Goal: Complete application form

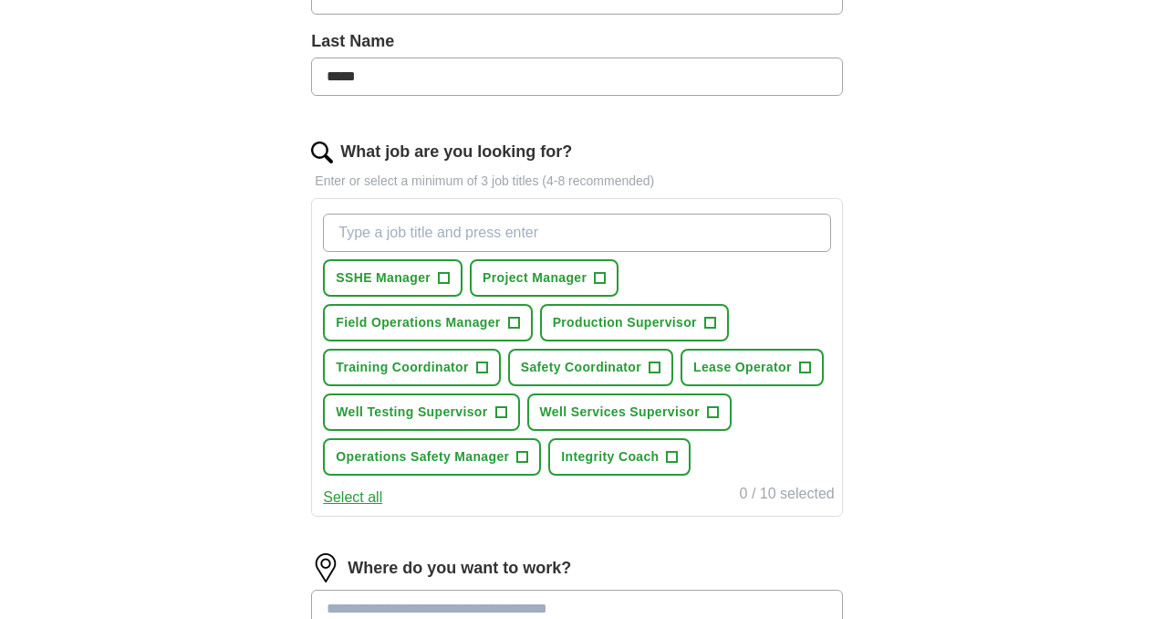
scroll to position [471, 0]
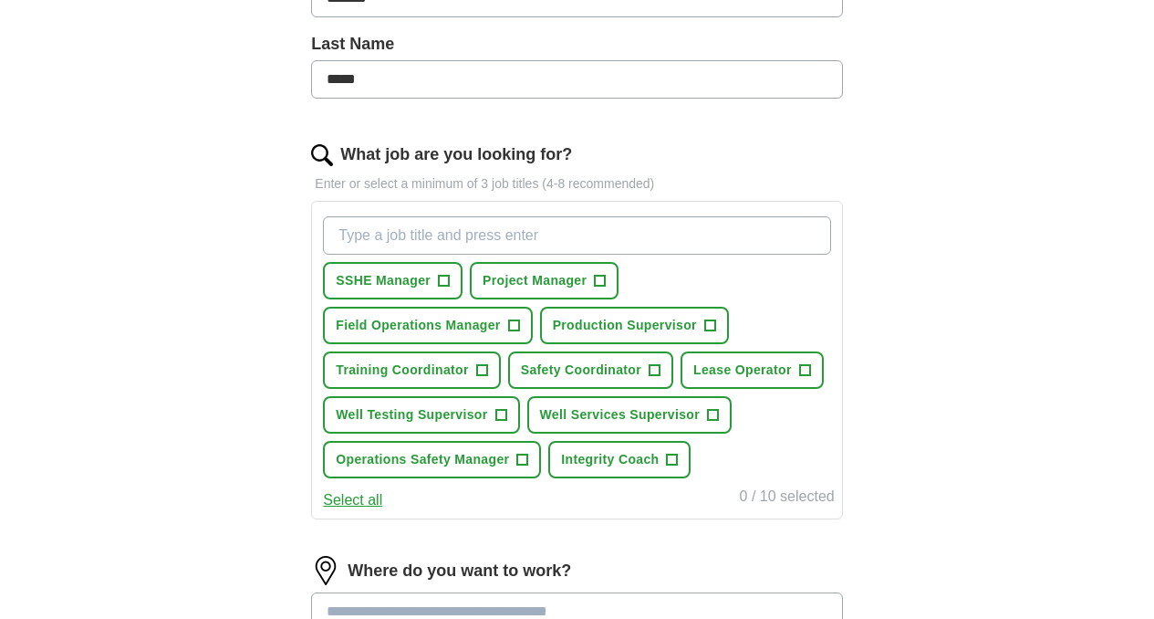
click at [427, 235] on input "What job are you looking for?" at bounding box center [576, 235] width 507 height 38
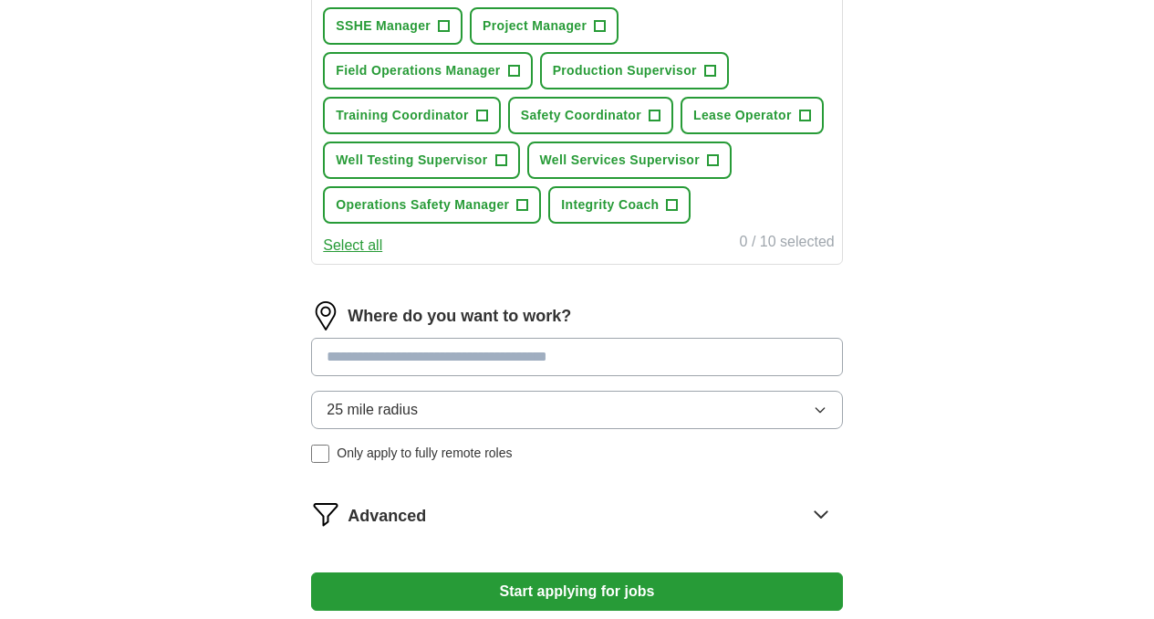
scroll to position [734, 0]
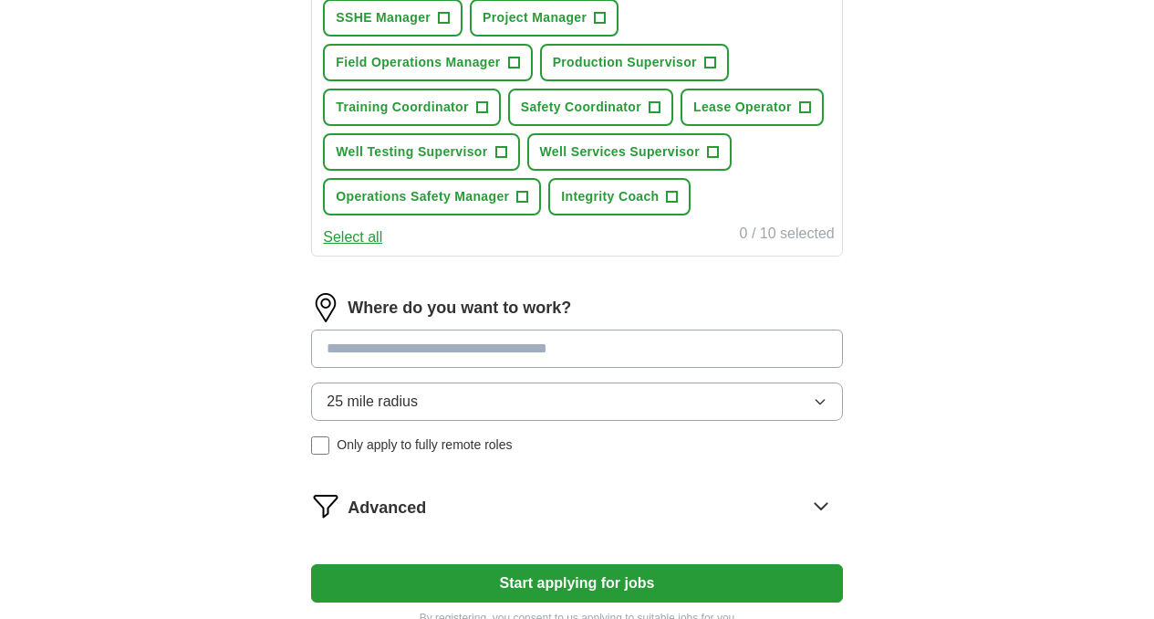
type input "project coordinator"
click at [559, 368] on input at bounding box center [576, 348] width 531 height 38
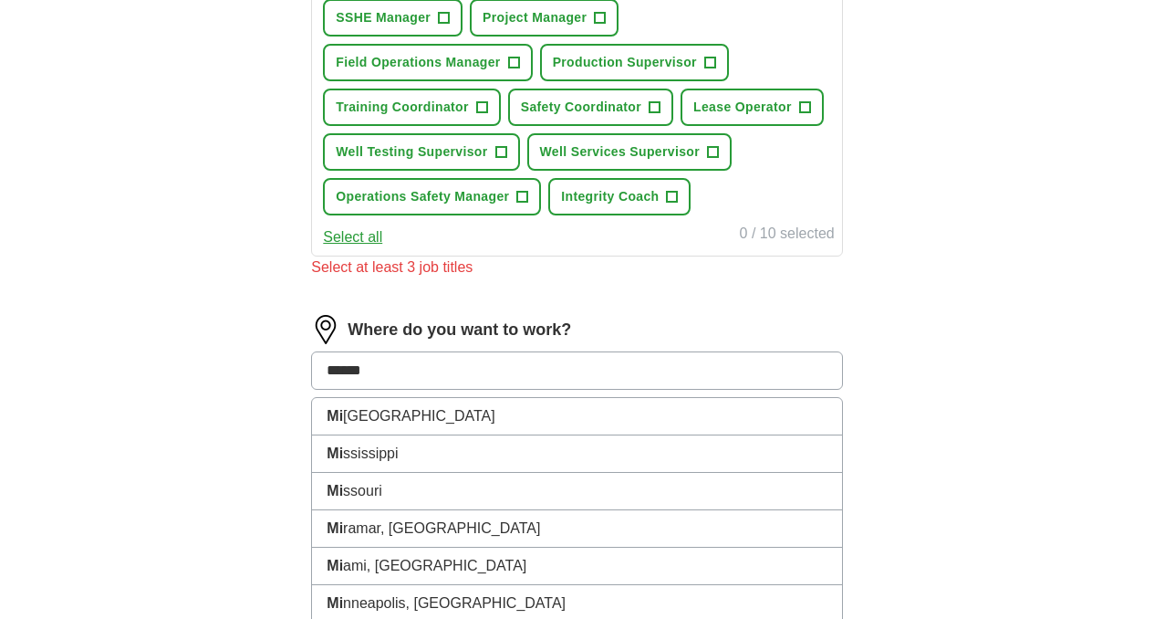
type input "*******"
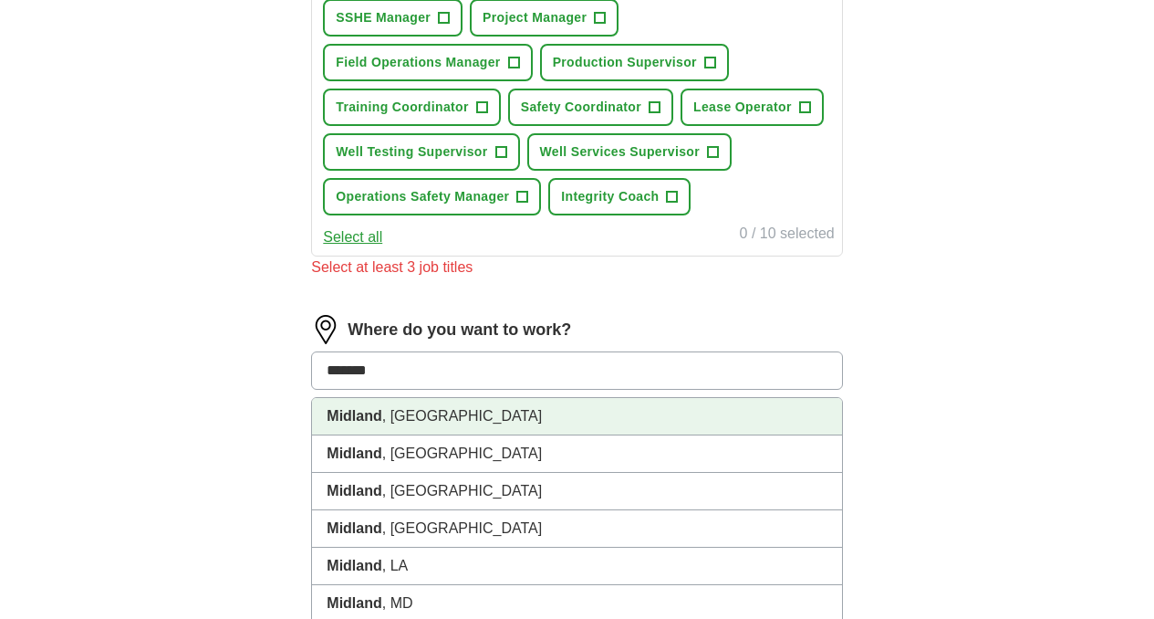
click at [459, 435] on li "[GEOGRAPHIC_DATA] , [GEOGRAPHIC_DATA]" at bounding box center [576, 416] width 529 height 37
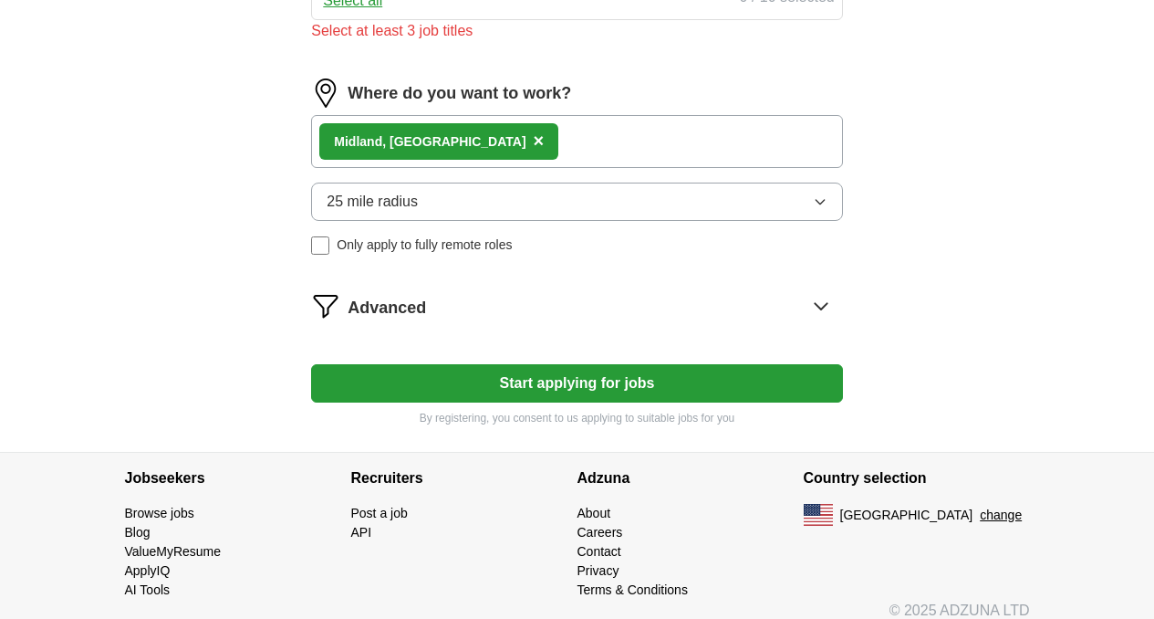
scroll to position [982, 0]
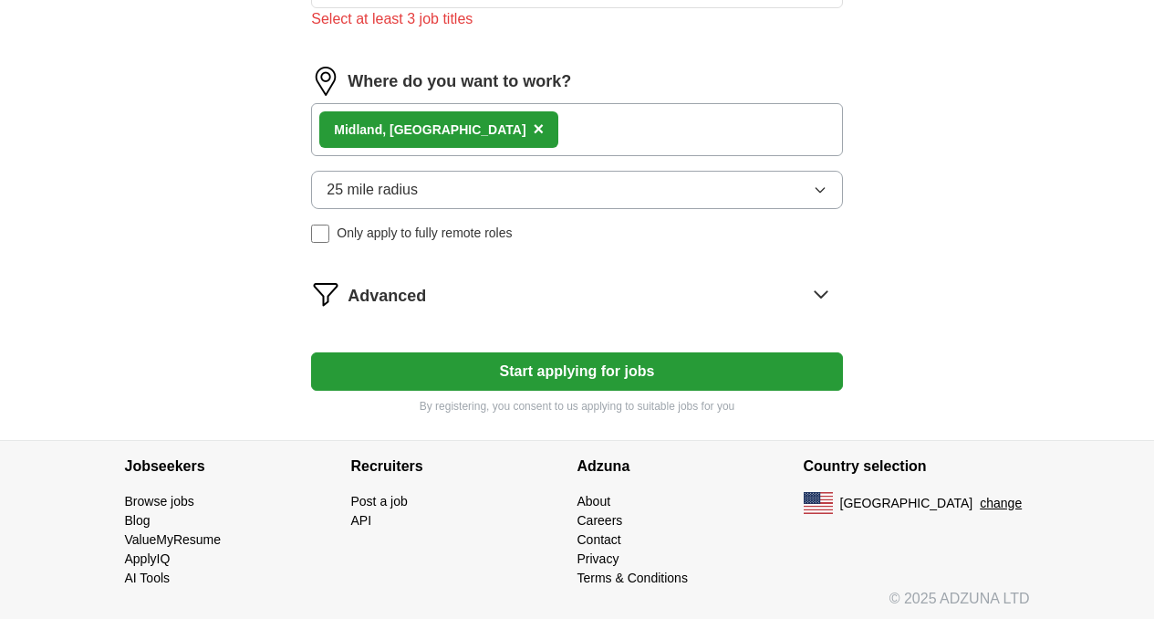
click at [636, 390] on button "Start applying for jobs" at bounding box center [576, 371] width 531 height 38
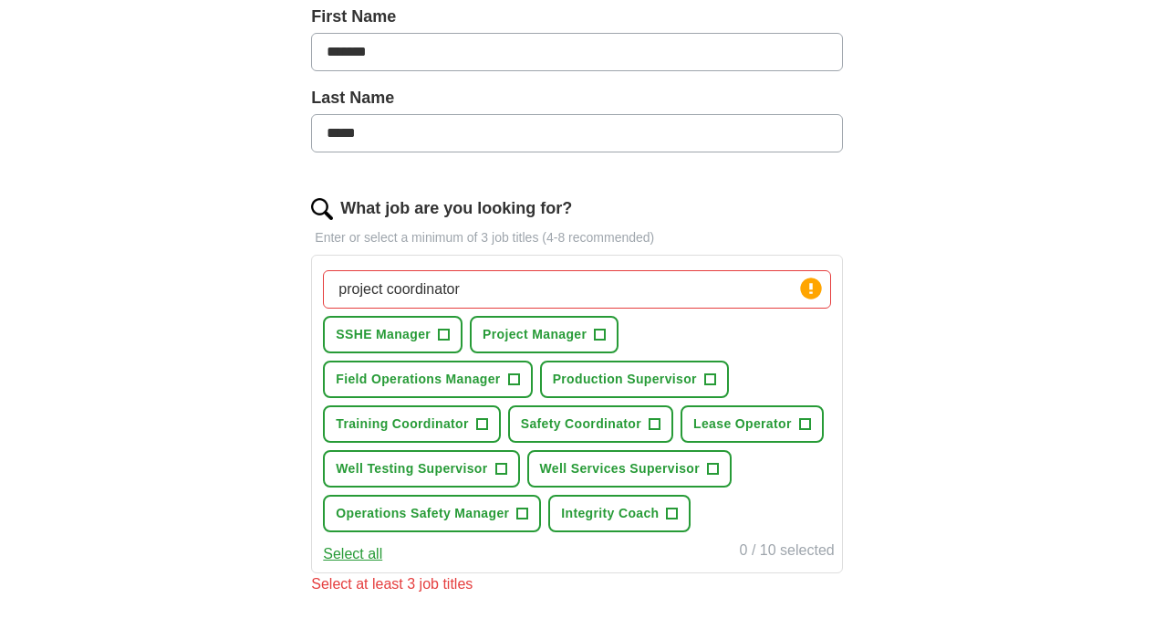
scroll to position [434, 0]
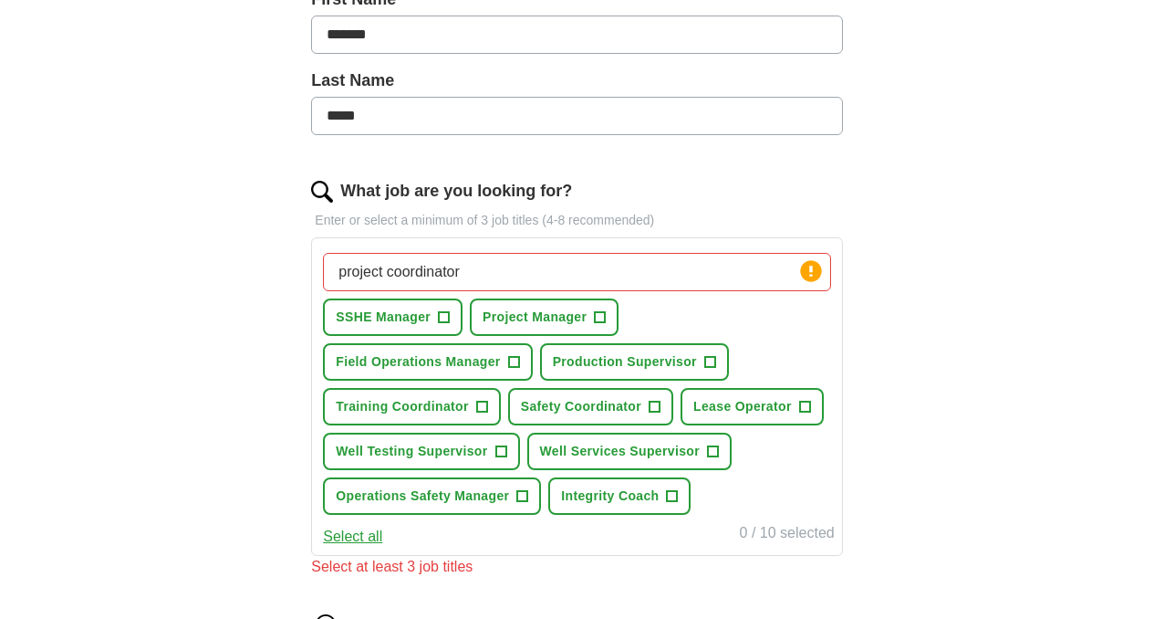
click at [531, 279] on input "project coordinator" at bounding box center [576, 272] width 507 height 38
click at [587, 318] on span "Project Manager" at bounding box center [535, 316] width 104 height 19
click at [531, 270] on input "project coordinator" at bounding box center [576, 272] width 507 height 38
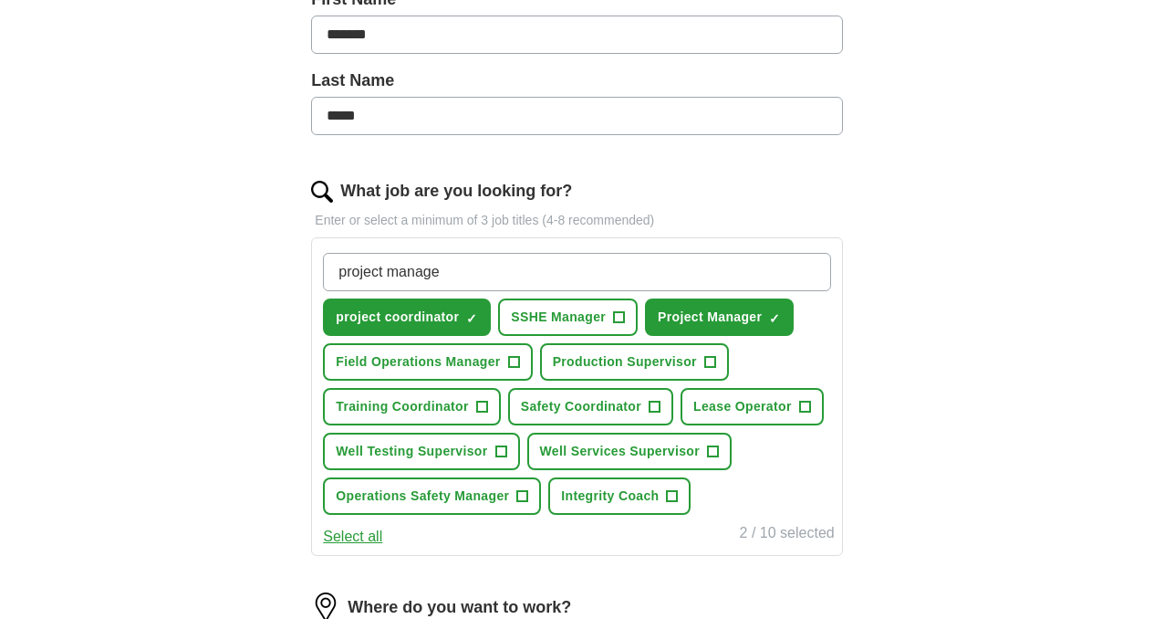
type input "project manager"
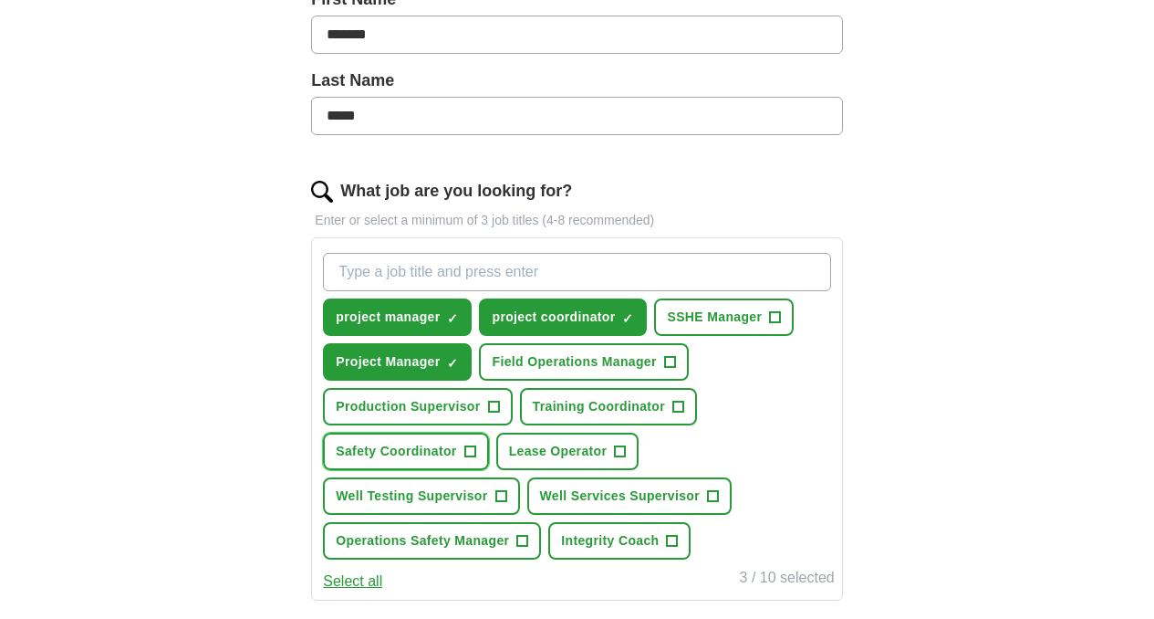
click at [456, 449] on span "Safety Coordinator" at bounding box center [396, 451] width 120 height 19
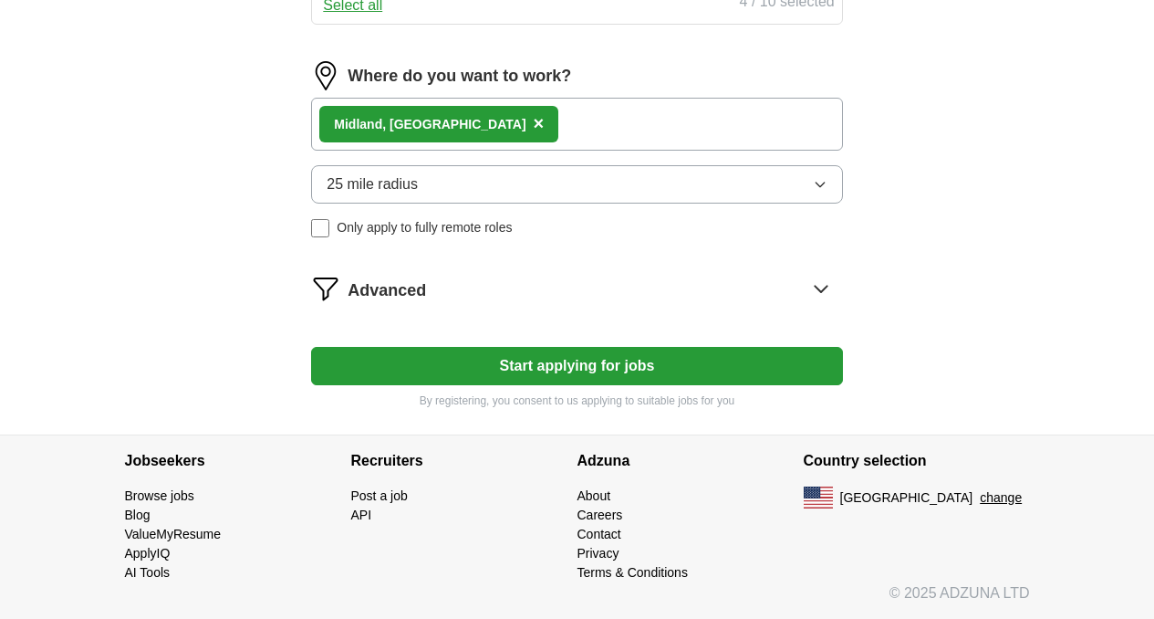
scroll to position [1051, 0]
click at [623, 363] on button "Start applying for jobs" at bounding box center [576, 366] width 531 height 38
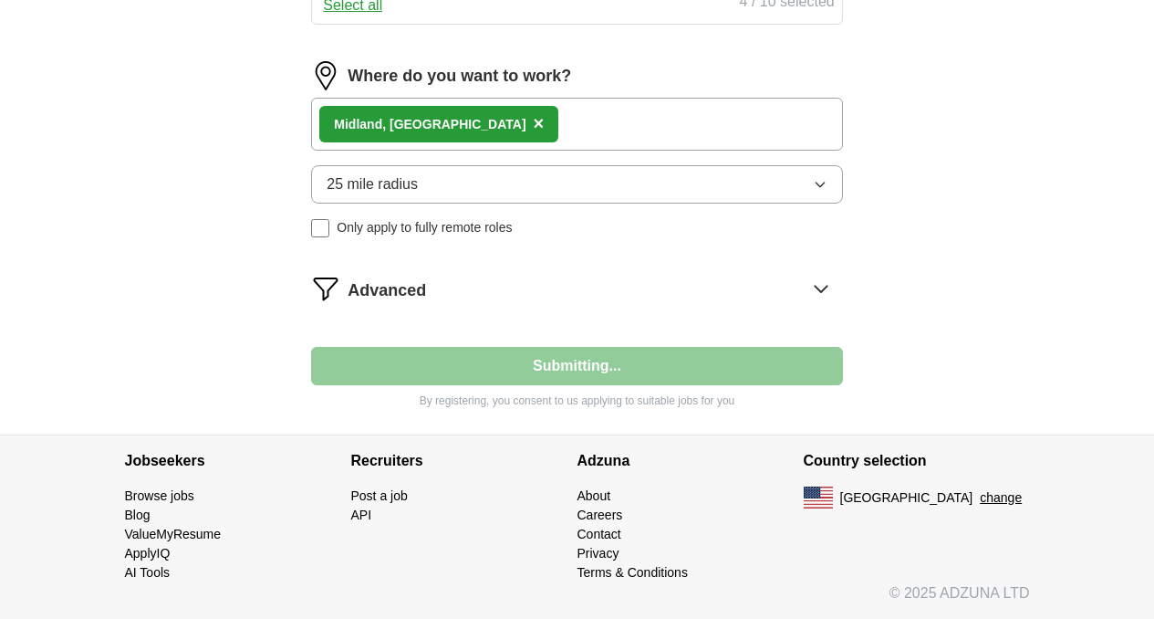
select select "**"
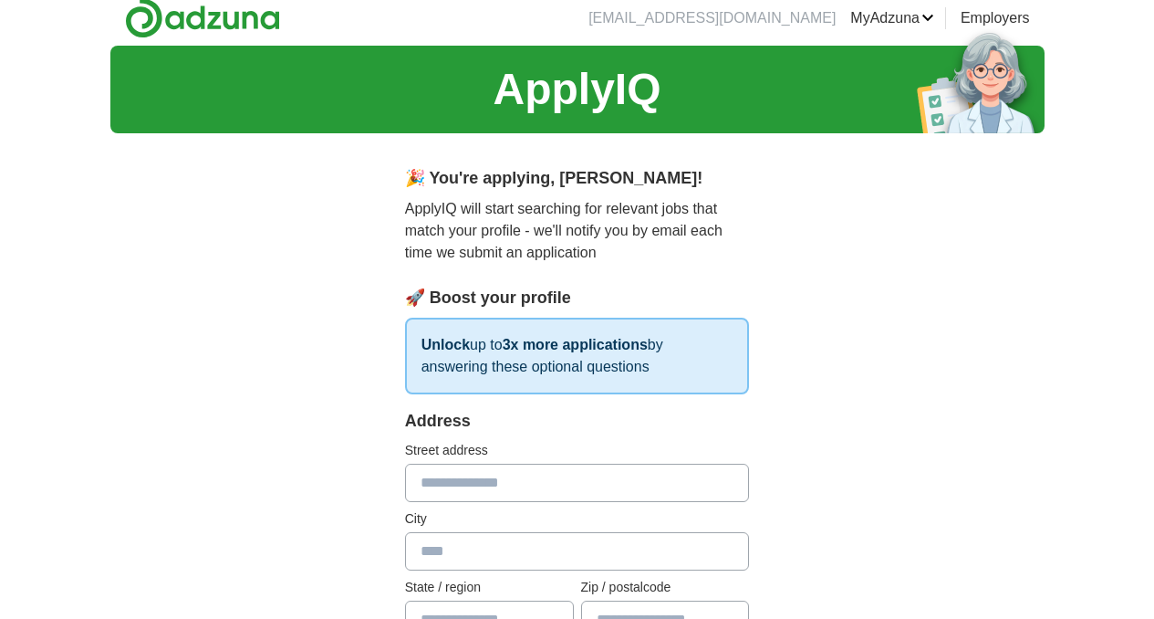
scroll to position [0, 0]
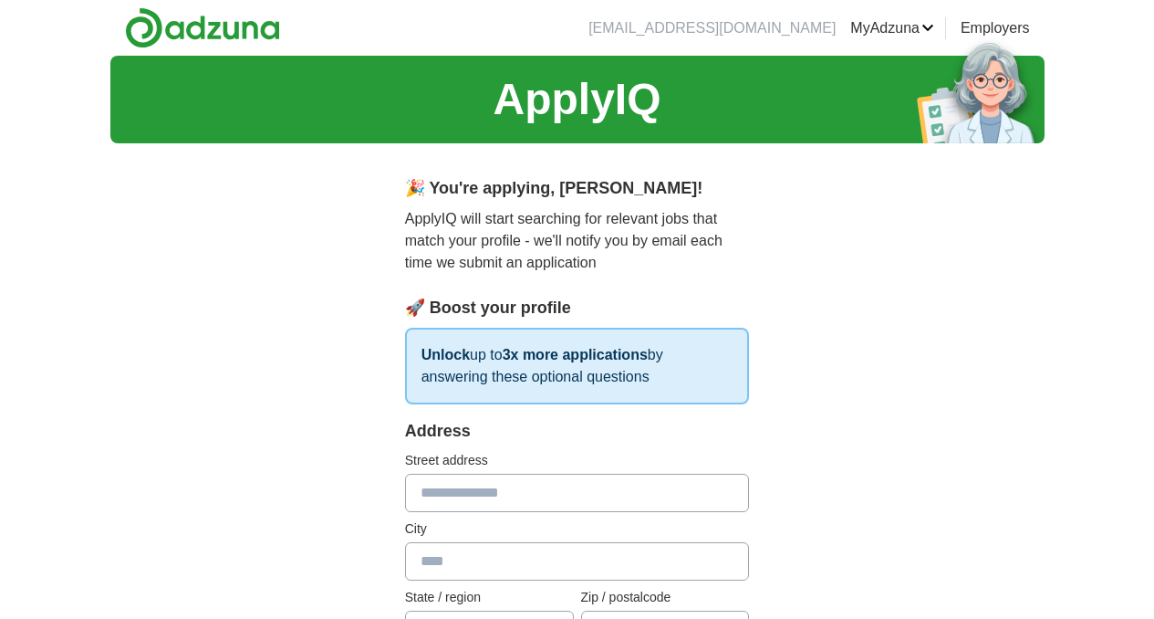
click at [561, 500] on input "text" at bounding box center [577, 493] width 345 height 38
type input "**********"
click at [494, 568] on input "text" at bounding box center [577, 561] width 345 height 38
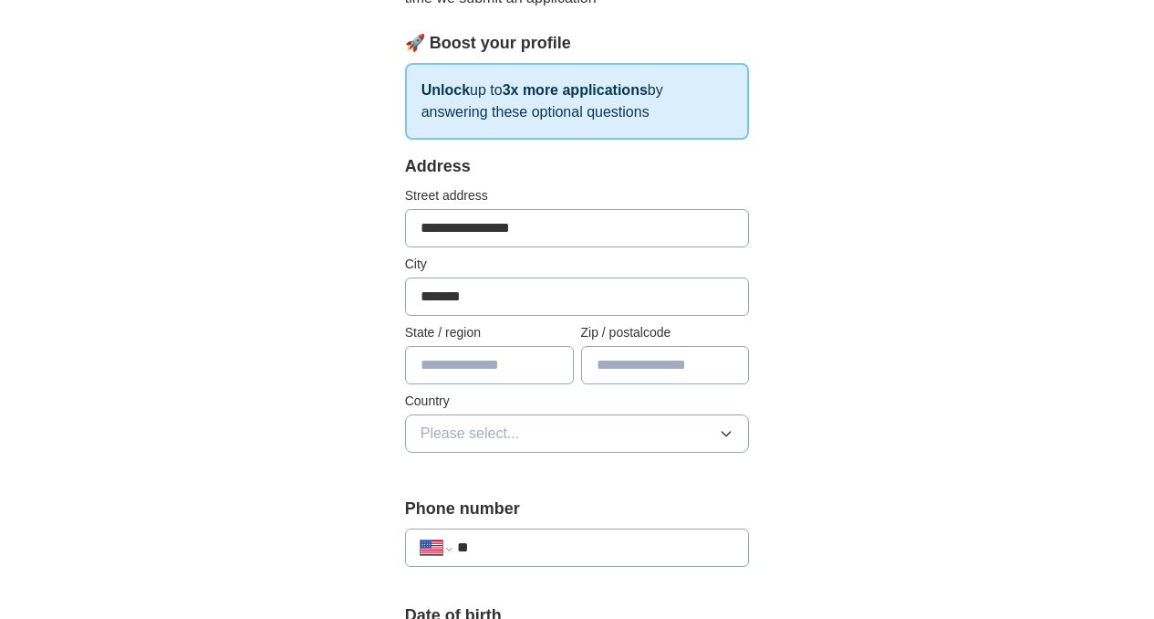
scroll to position [270, 0]
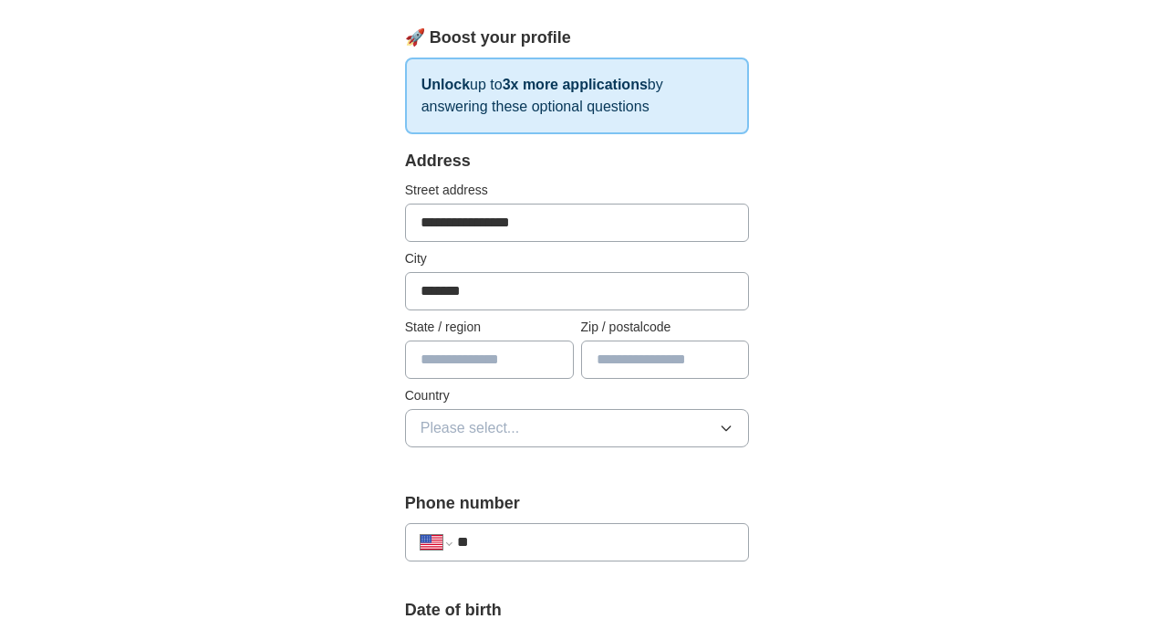
type input "*******"
click at [491, 359] on input "text" at bounding box center [489, 359] width 169 height 38
type input "**"
click at [608, 360] on input "text" at bounding box center [665, 359] width 169 height 38
type input "*****"
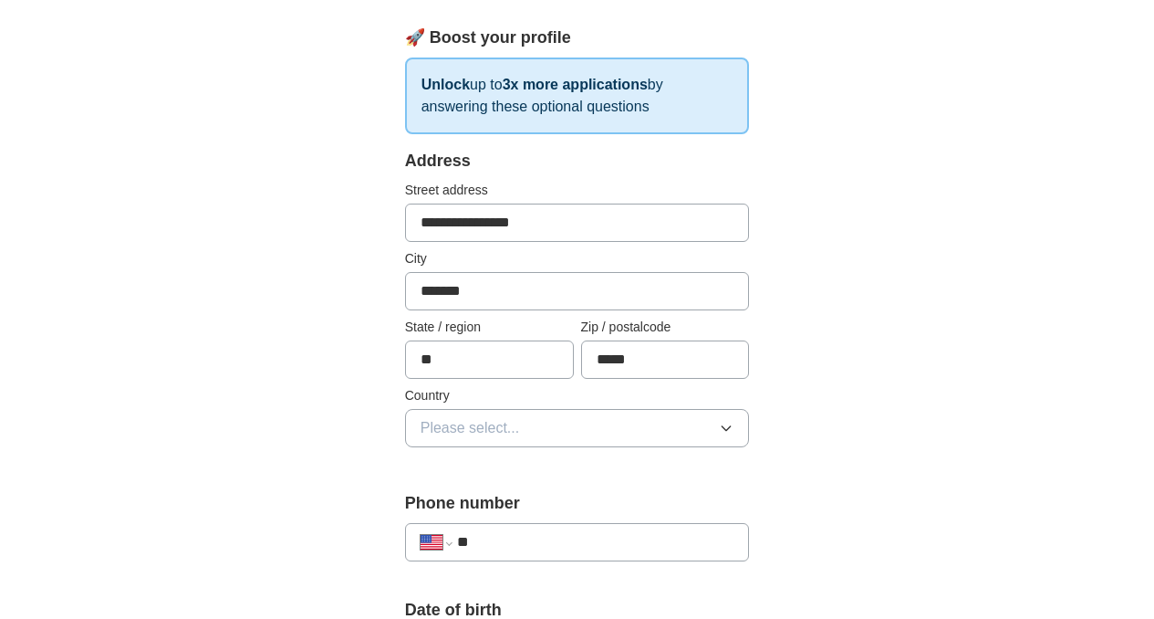
click at [650, 432] on button "Please select..." at bounding box center [577, 428] width 345 height 38
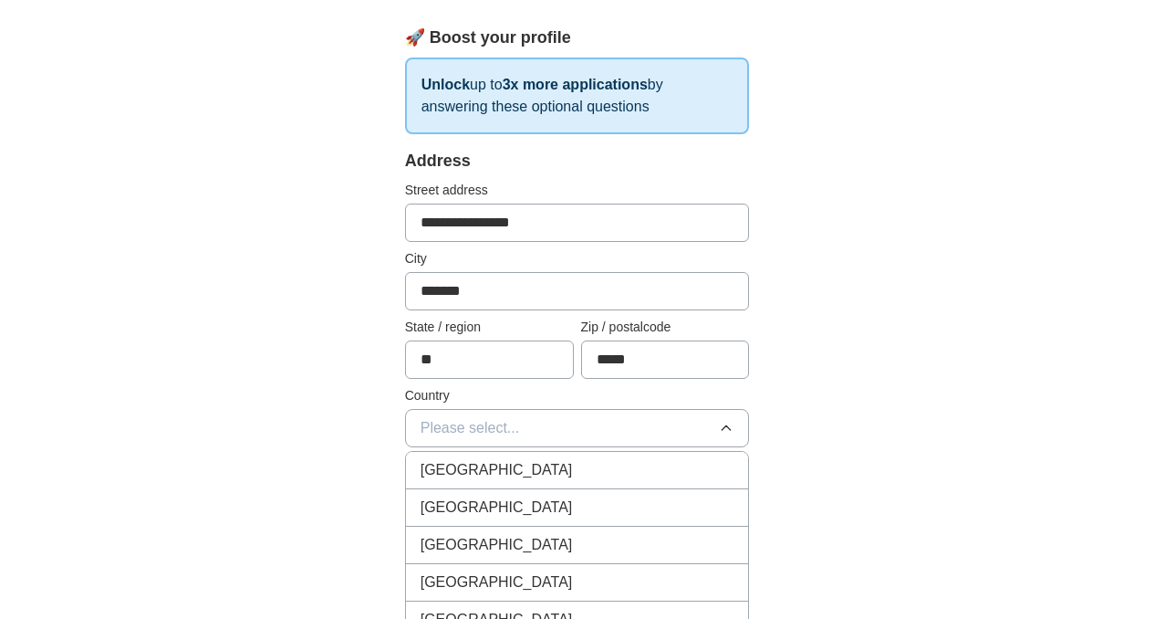
click at [573, 506] on div "[GEOGRAPHIC_DATA]" at bounding box center [578, 507] width 314 height 22
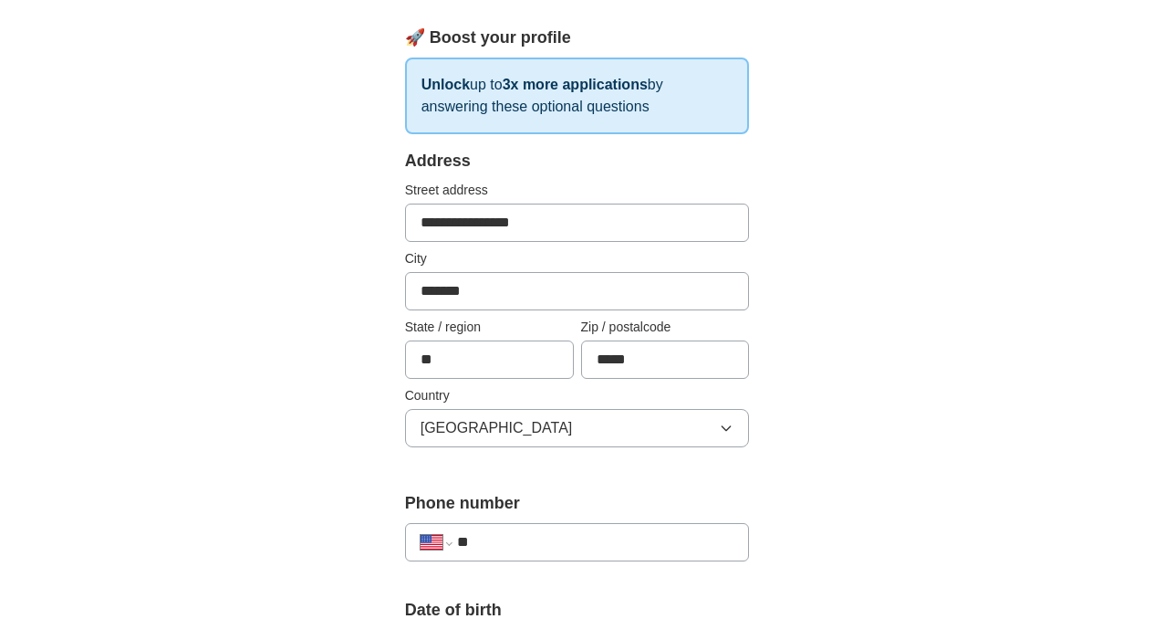
click at [541, 556] on div "**********" at bounding box center [577, 542] width 345 height 38
click at [537, 537] on input "**" at bounding box center [595, 542] width 277 height 22
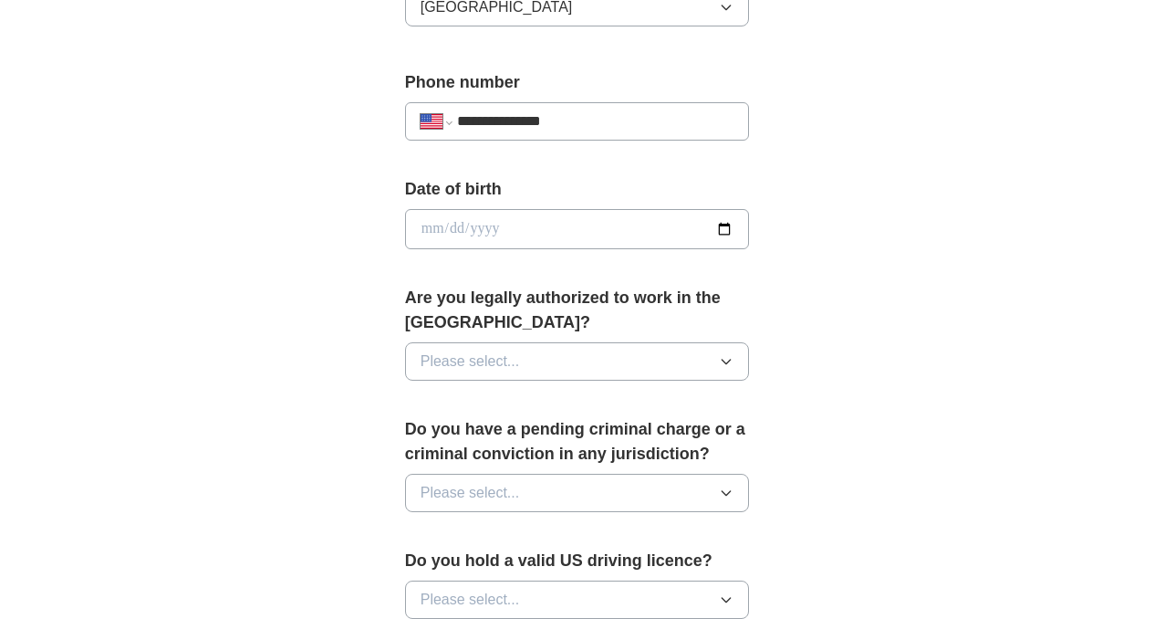
scroll to position [693, 0]
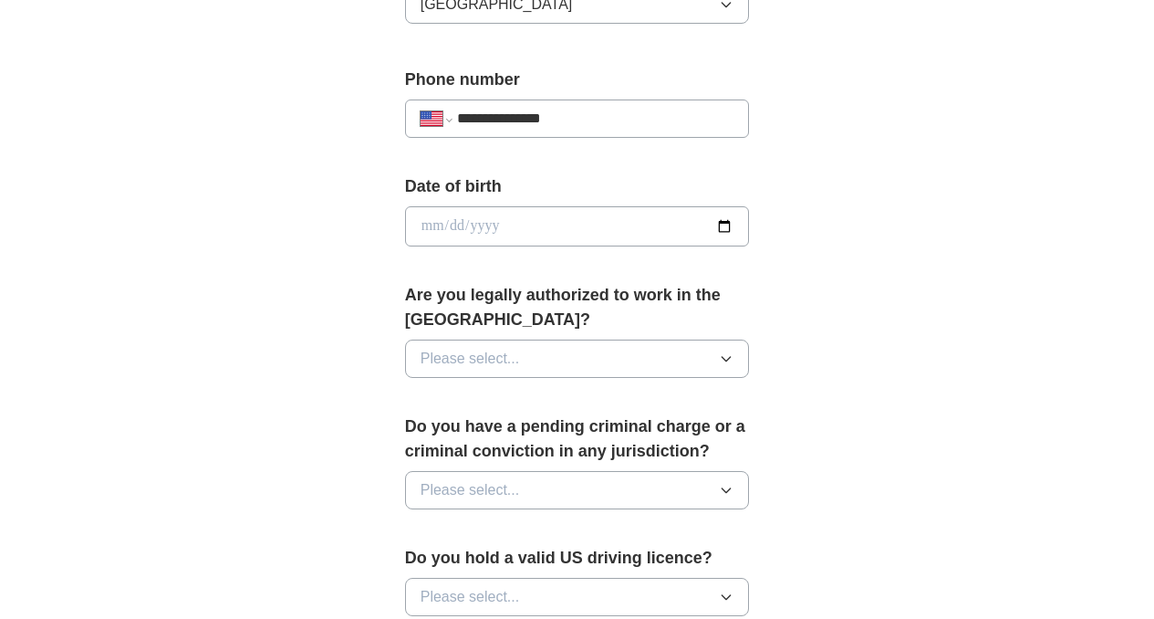
type input "**********"
click at [659, 227] on input "date" at bounding box center [577, 226] width 345 height 40
type input "**********"
click at [571, 339] on button "Please select..." at bounding box center [577, 358] width 345 height 38
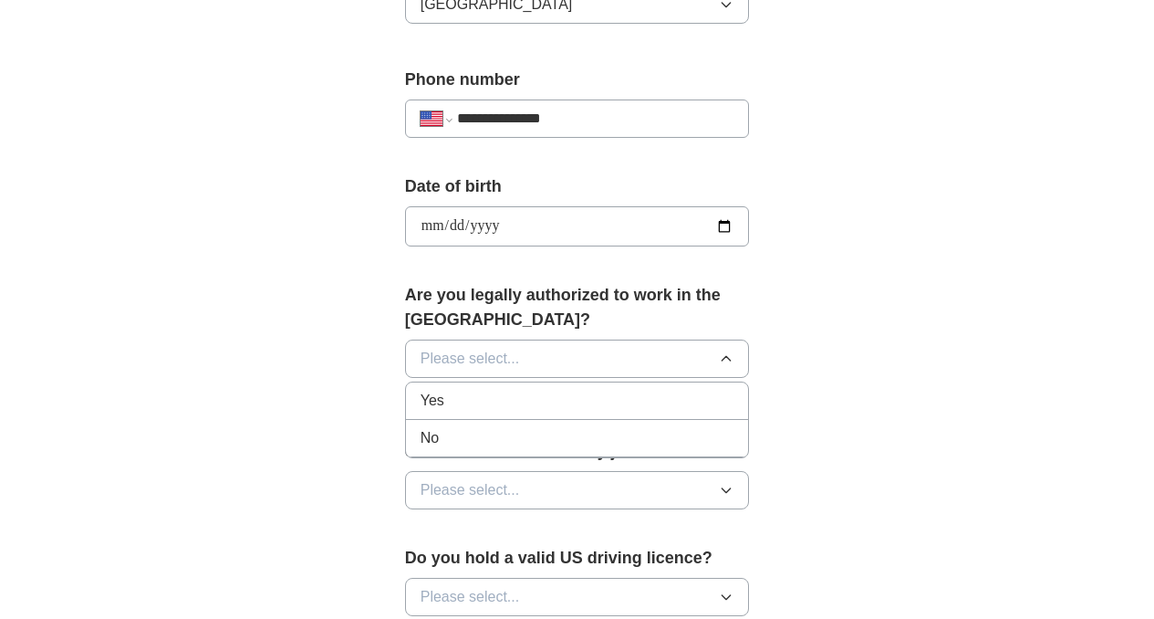
click at [532, 390] on div "Yes" at bounding box center [578, 401] width 314 height 22
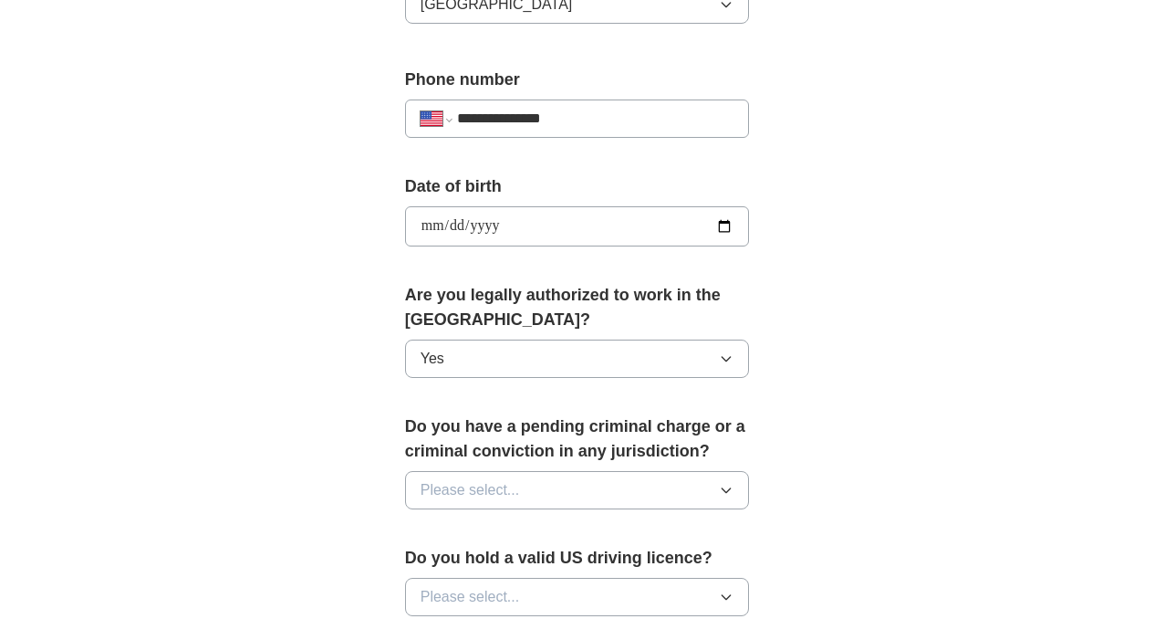
click at [649, 471] on button "Please select..." at bounding box center [577, 490] width 345 height 38
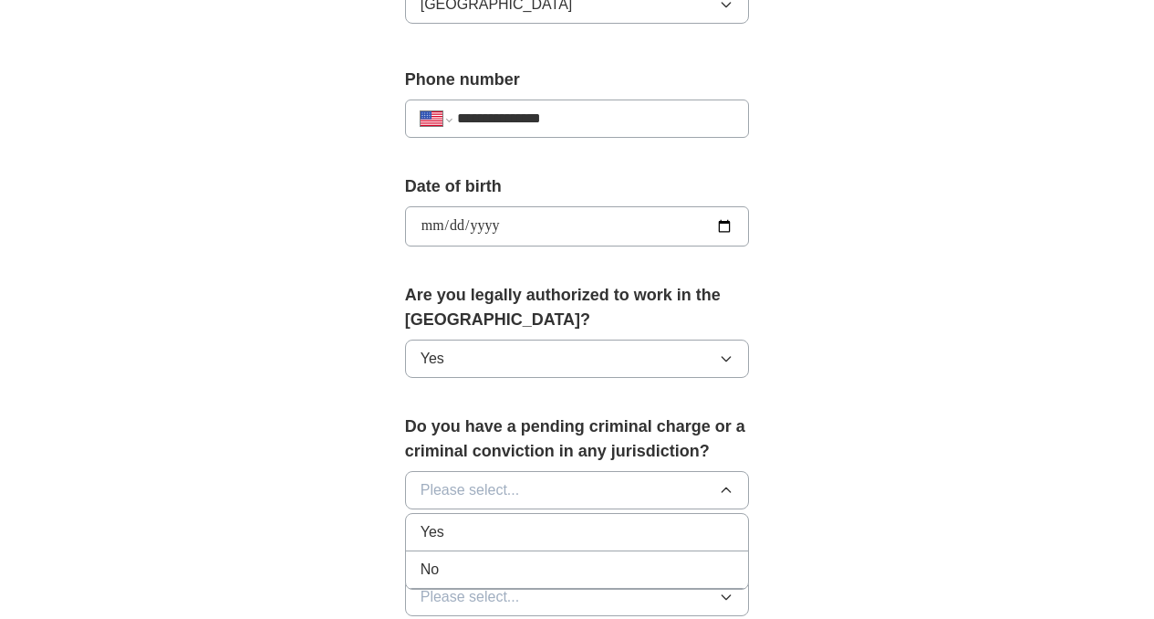
click at [609, 558] on div "No" at bounding box center [578, 569] width 314 height 22
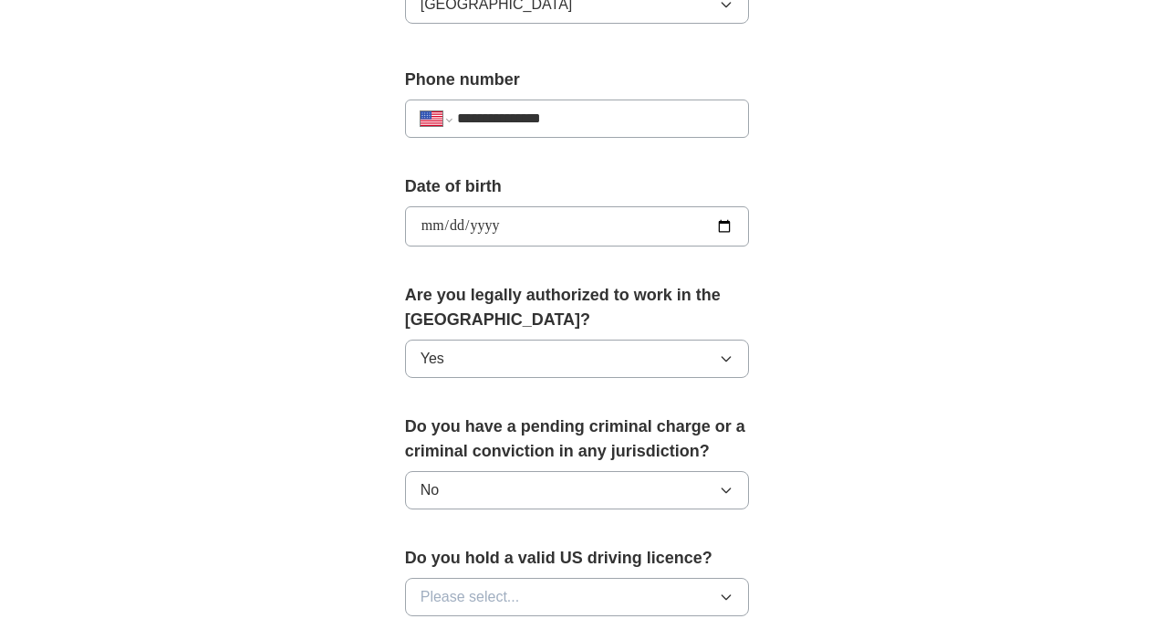
click at [676, 578] on button "Please select..." at bounding box center [577, 597] width 345 height 38
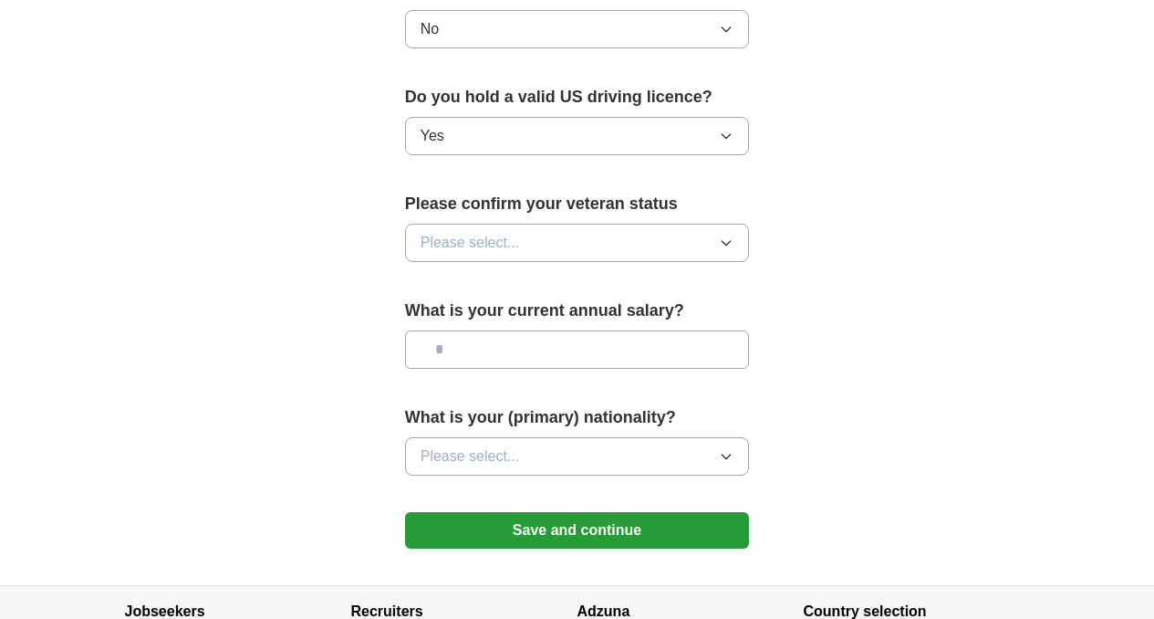
scroll to position [1154, 0]
click at [721, 227] on button "Please select..." at bounding box center [577, 243] width 345 height 38
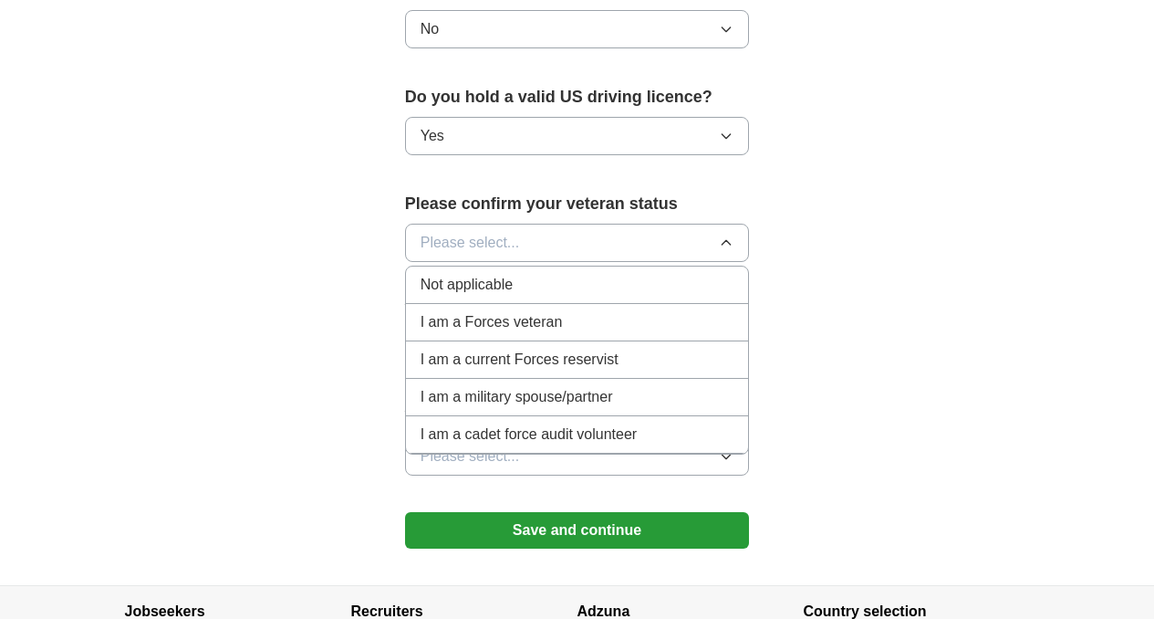
click at [667, 311] on div "I am a Forces veteran" at bounding box center [578, 322] width 314 height 22
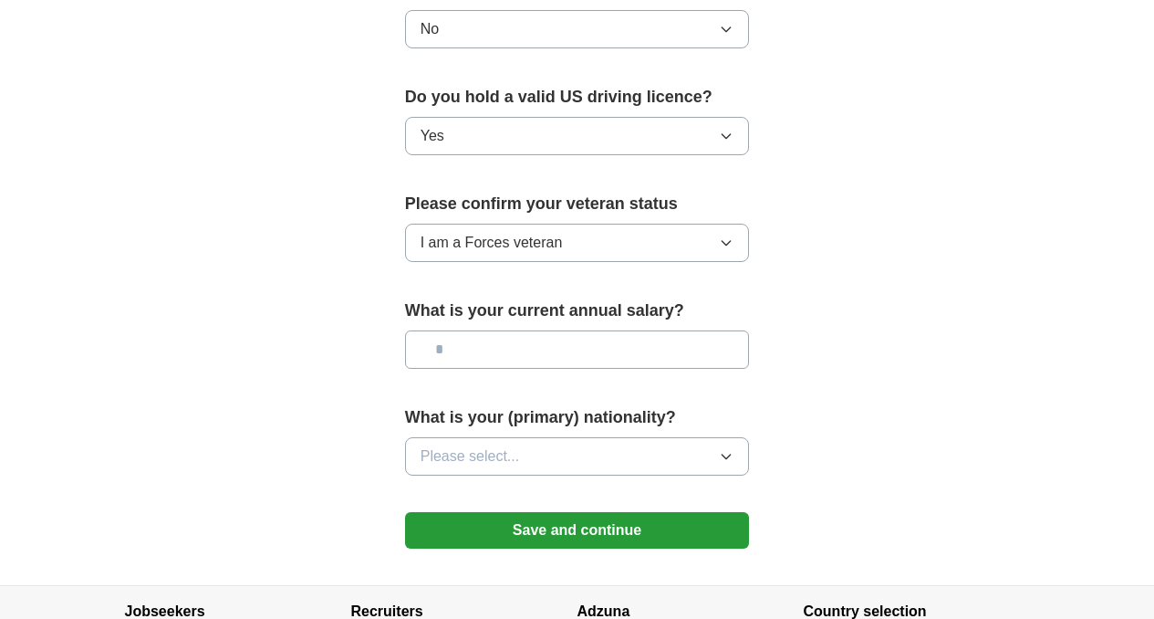
click at [750, 330] on input "text" at bounding box center [577, 349] width 345 height 38
type input "********"
click at [642, 437] on button "Please select..." at bounding box center [577, 456] width 345 height 38
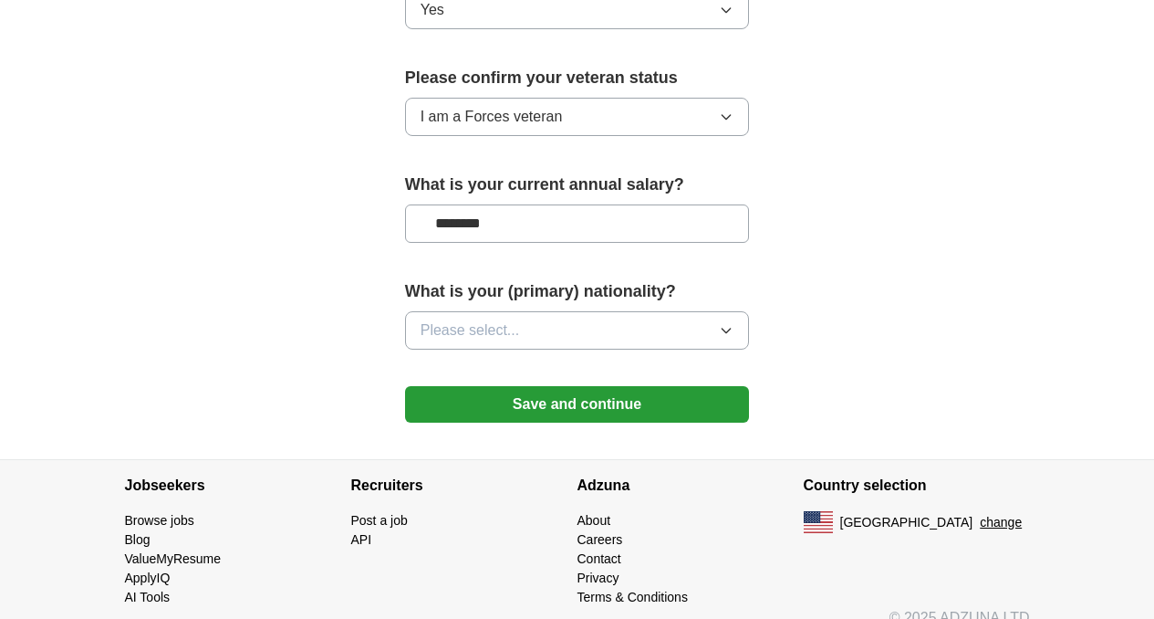
click at [734, 323] on icon "button" at bounding box center [726, 330] width 15 height 15
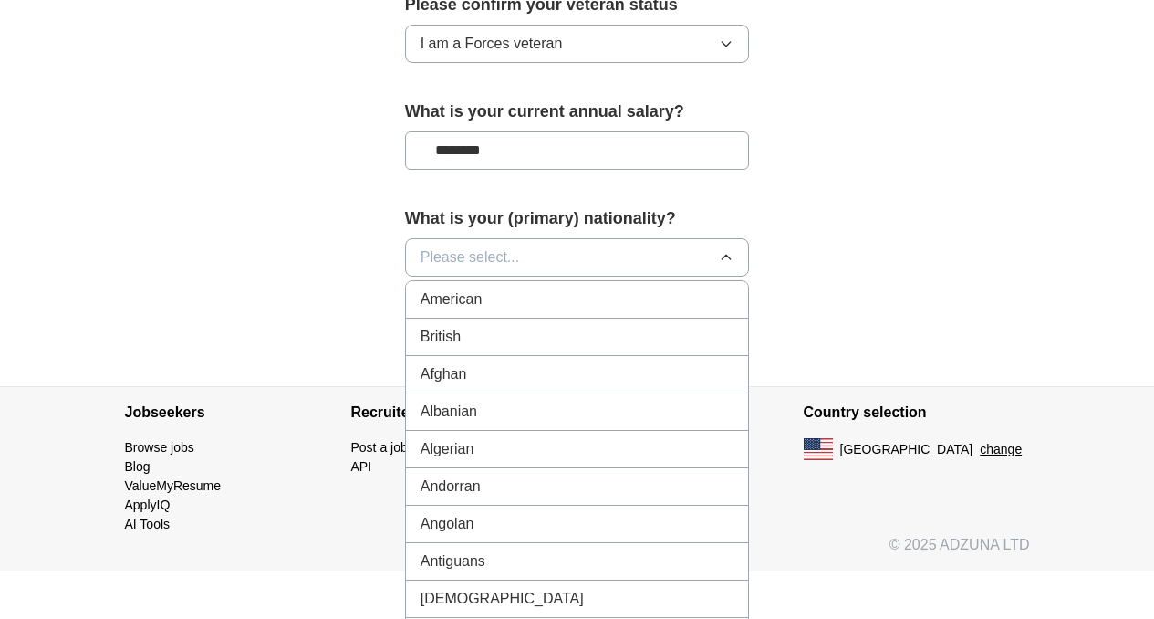
scroll to position [1355, 0]
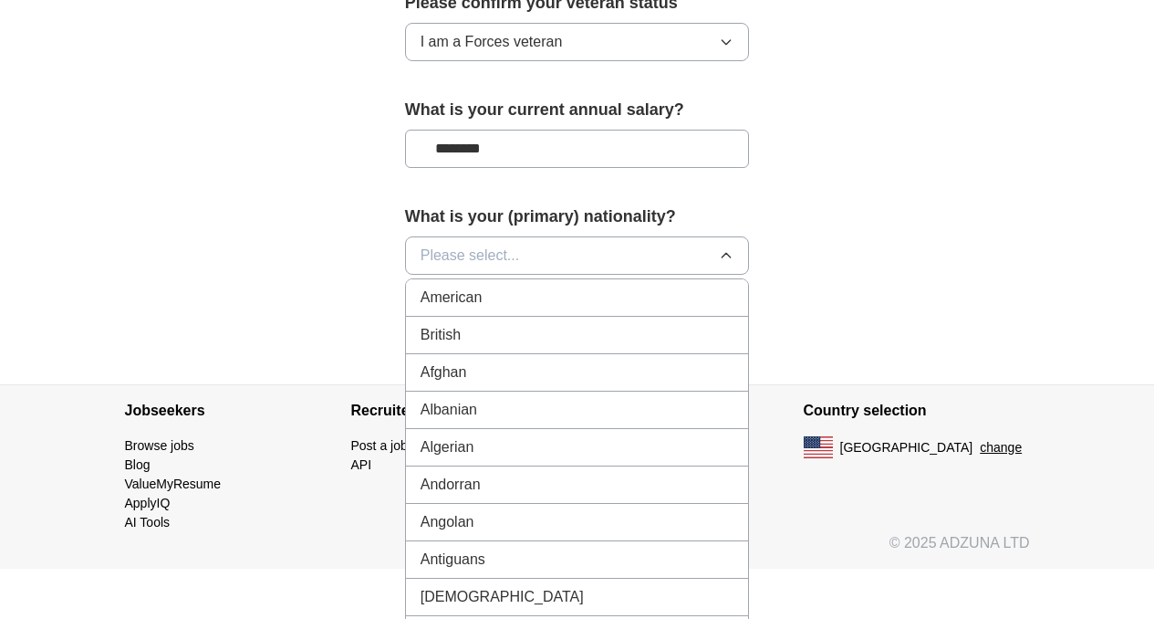
click at [585, 236] on button "Please select..." at bounding box center [577, 255] width 345 height 38
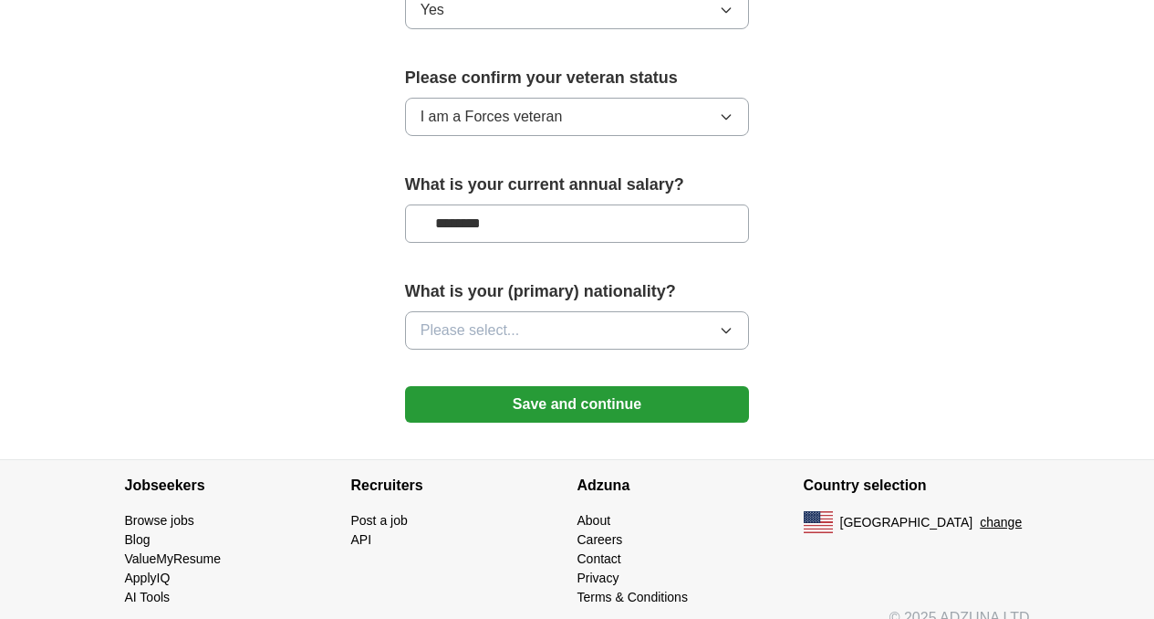
click at [540, 311] on button "Please select..." at bounding box center [577, 330] width 345 height 38
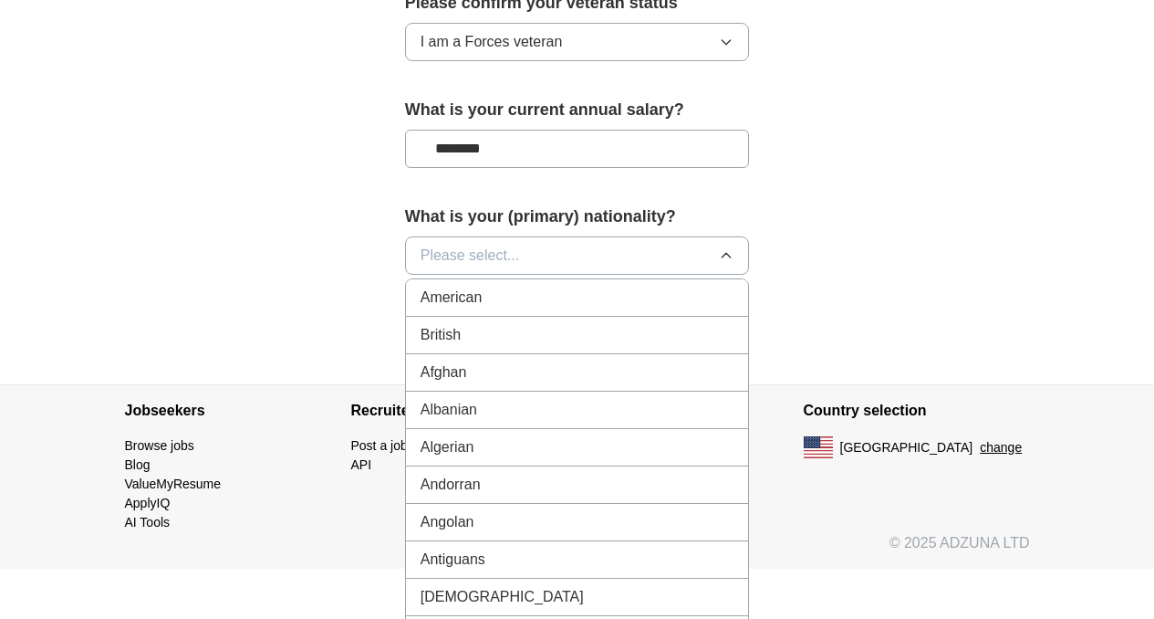
click at [530, 236] on button "Please select..." at bounding box center [577, 255] width 345 height 38
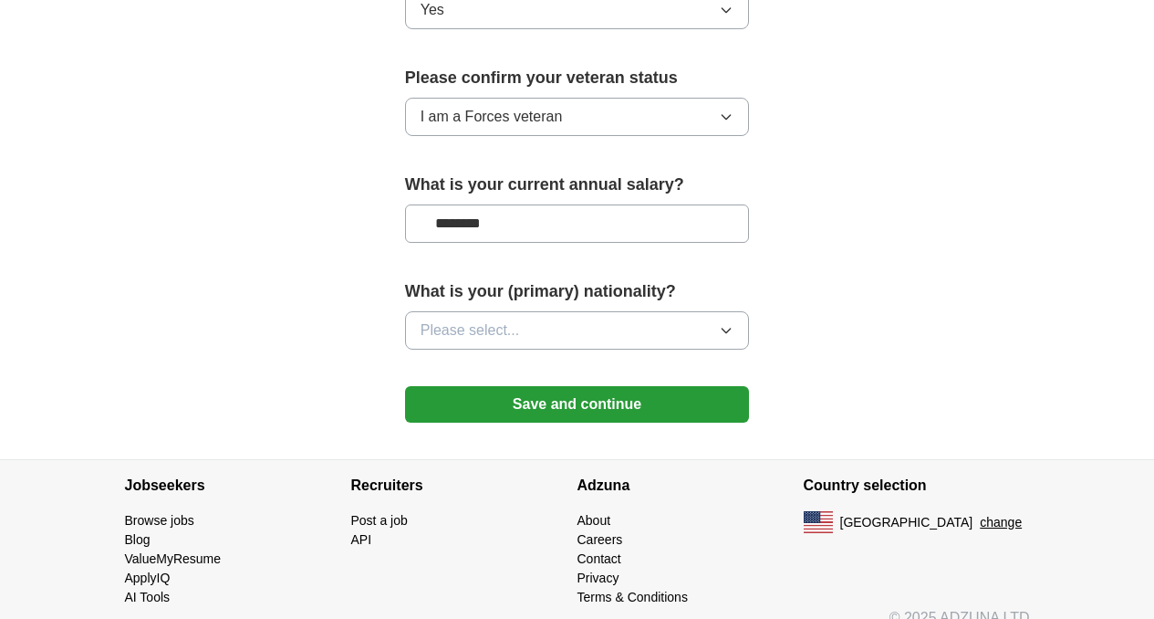
click at [472, 319] on span "Please select..." at bounding box center [470, 330] width 99 height 22
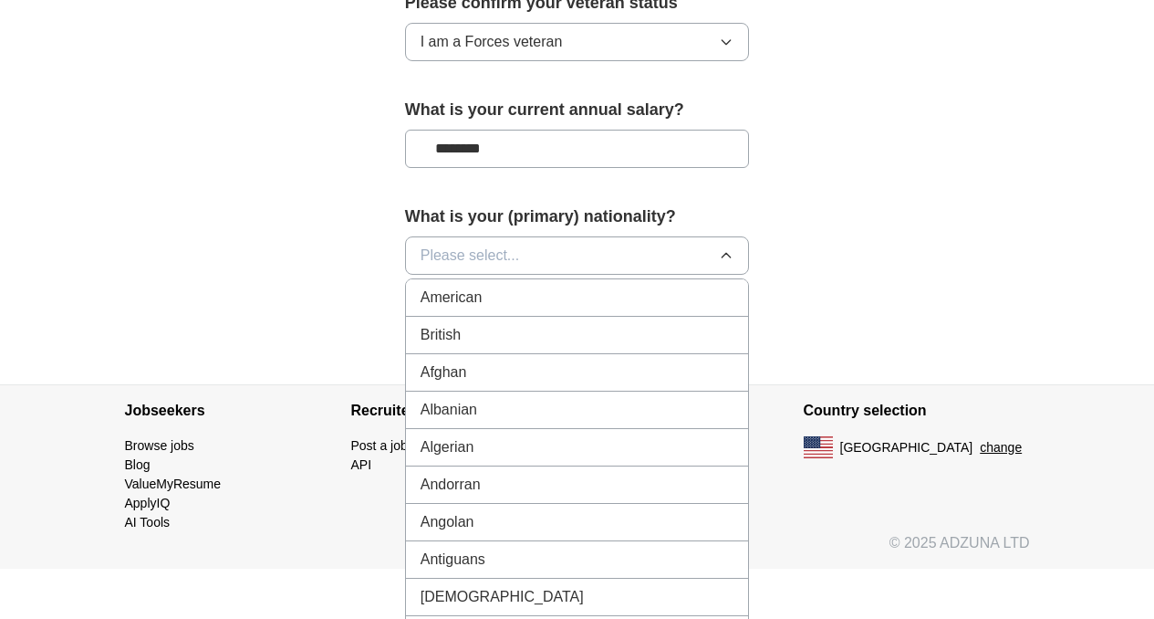
click at [446, 245] on span "Please select..." at bounding box center [470, 256] width 99 height 22
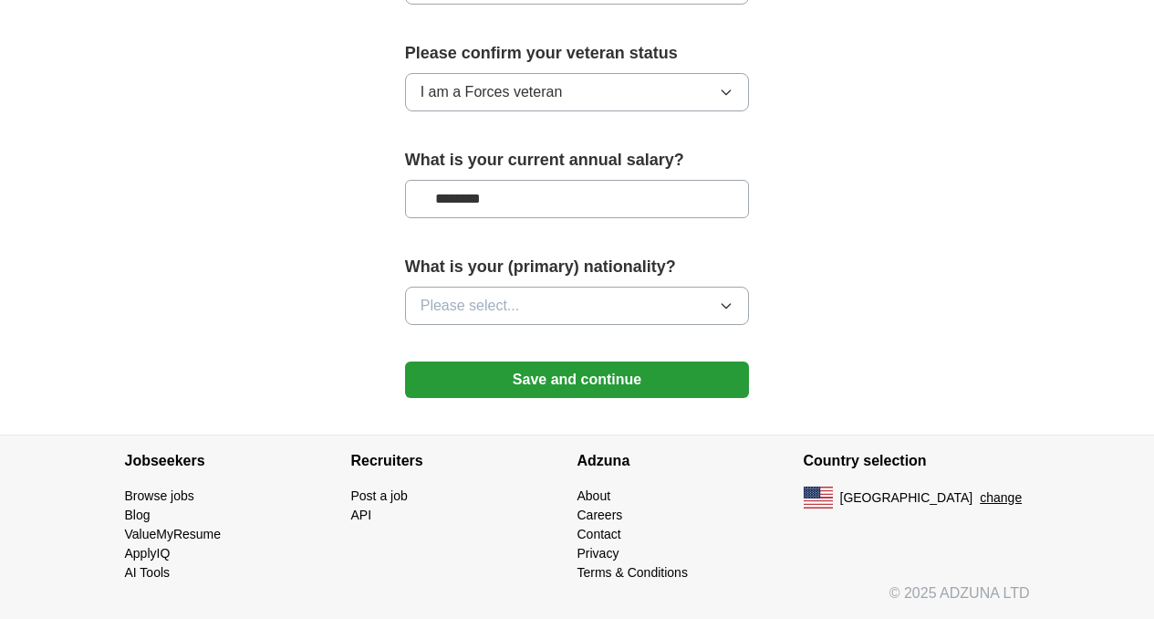
scroll to position [1280, 0]
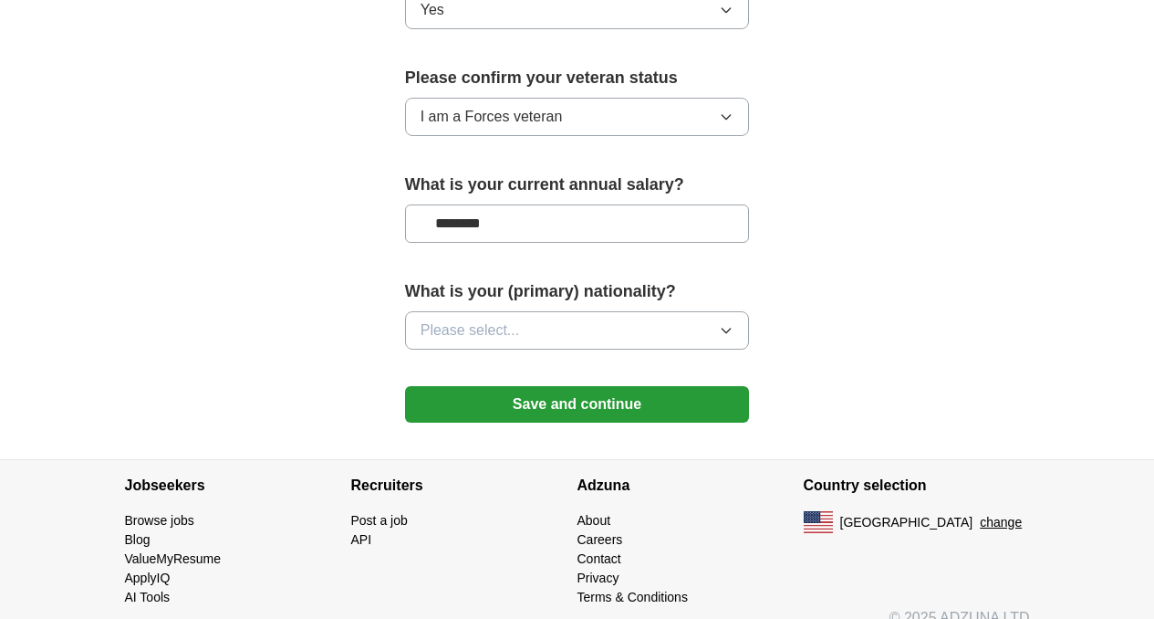
click at [734, 323] on icon "button" at bounding box center [726, 330] width 15 height 15
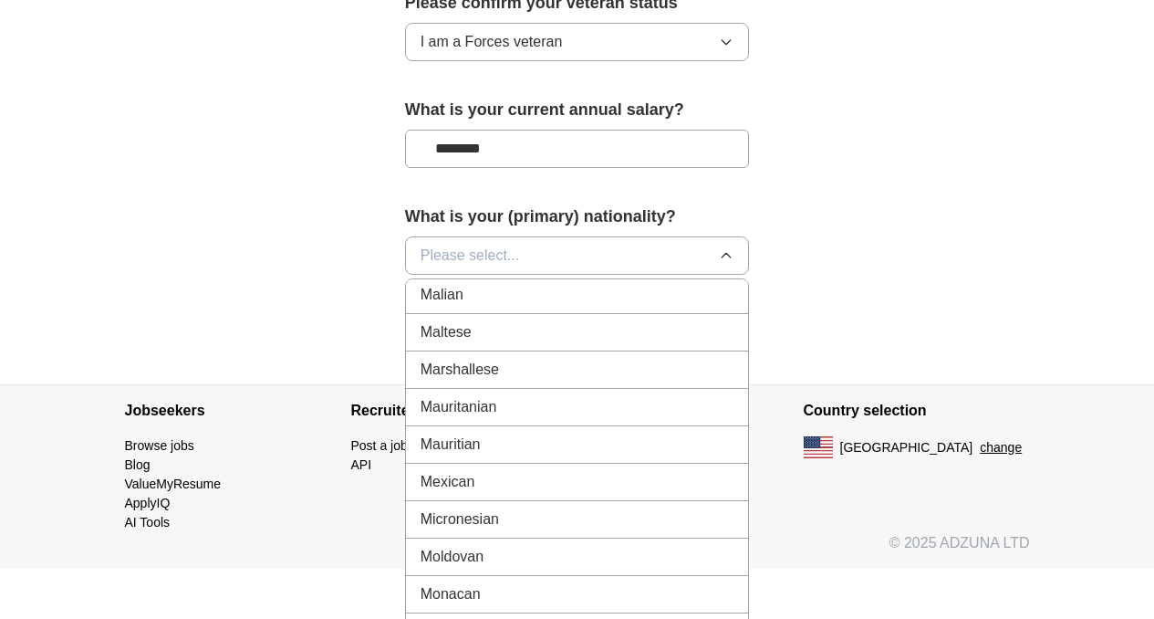
scroll to position [4107, 0]
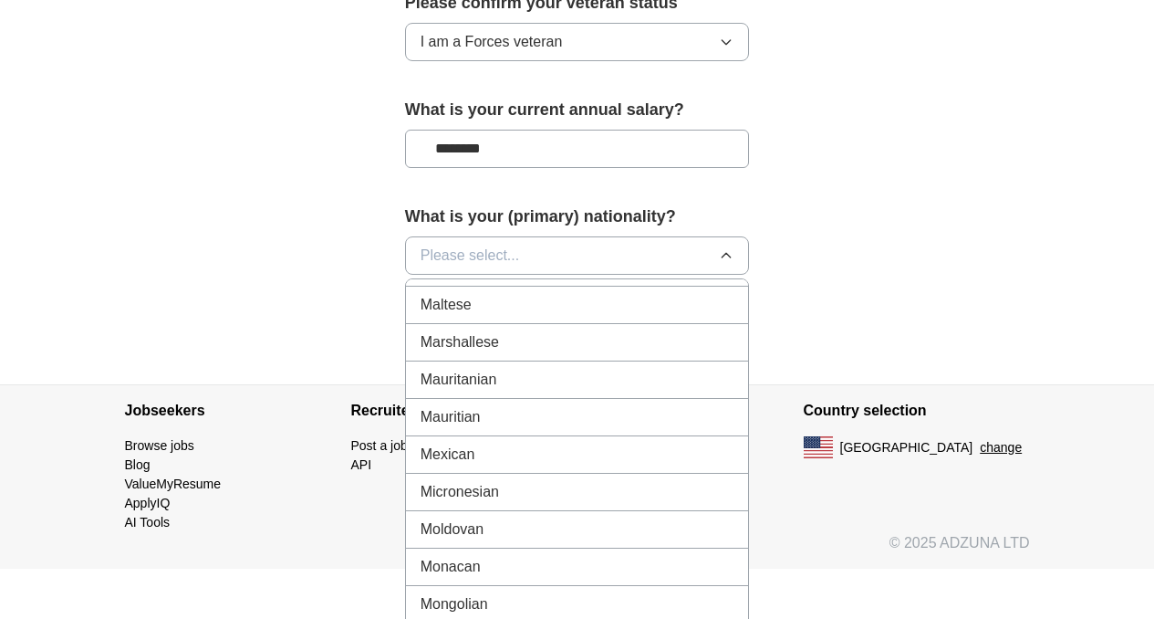
click at [690, 443] on div "Mexican" at bounding box center [578, 454] width 314 height 22
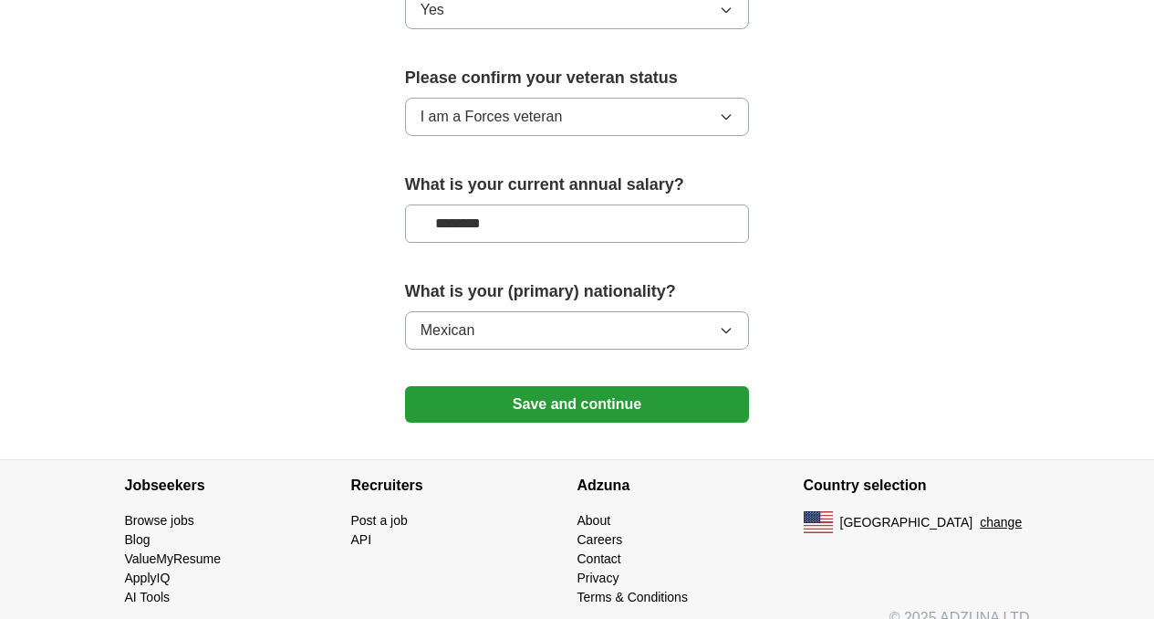
click at [608, 386] on button "Save and continue" at bounding box center [577, 404] width 345 height 36
